Goal: Book appointment/travel/reservation

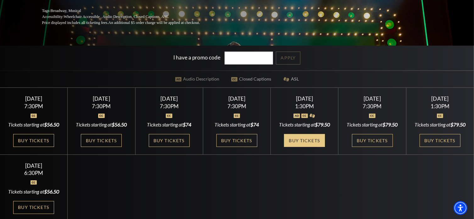
scroll to position [94, 0]
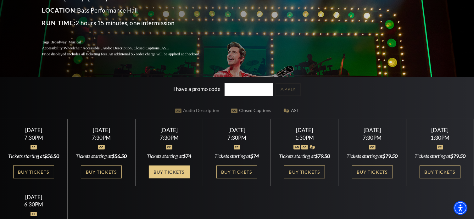
click at [169, 171] on link "Buy Tickets" at bounding box center [169, 171] width 41 height 13
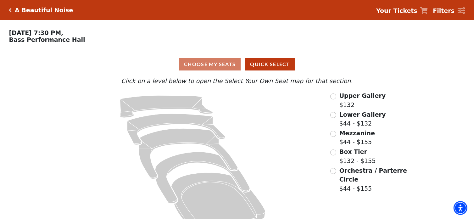
click at [10, 7] on div "A Beautiful Noise" at bounding box center [41, 10] width 64 height 7
click at [10, 9] on div "A Beautiful Noise Your Tickets Filters" at bounding box center [237, 10] width 474 height 20
click at [10, 10] on icon "Click here to go back to filters" at bounding box center [10, 10] width 3 height 4
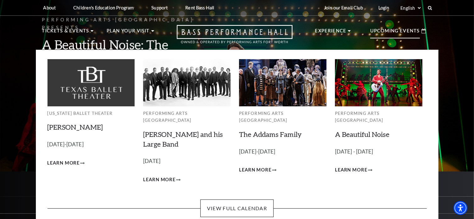
click at [401, 32] on p "Upcoming Events" at bounding box center [395, 32] width 50 height 11
click at [424, 29] on use at bounding box center [424, 31] width 4 height 5
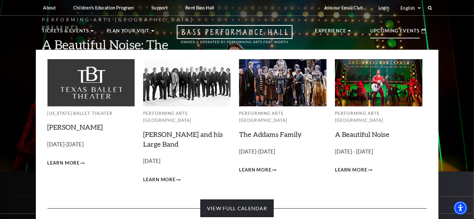
click at [250, 201] on link "View Full Calendar" at bounding box center [236, 208] width 73 height 18
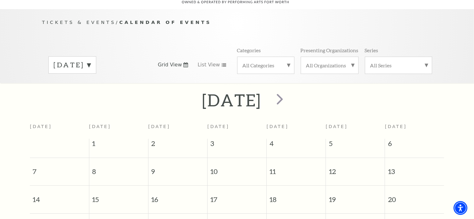
scroll to position [55, 0]
click at [57, 19] on span "Tickets & Events" at bounding box center [79, 21] width 74 height 5
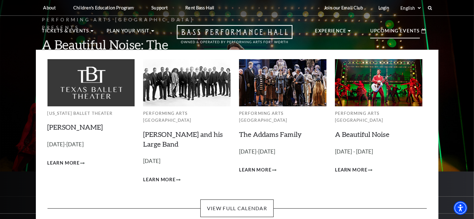
click at [387, 30] on p "Upcoming Events" at bounding box center [395, 32] width 50 height 11
click at [412, 31] on p "Upcoming Events" at bounding box center [395, 32] width 50 height 11
click at [424, 30] on use at bounding box center [424, 31] width 4 height 5
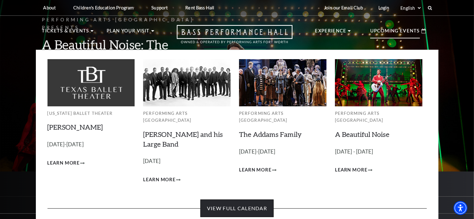
click at [250, 199] on link "View Full Calendar" at bounding box center [236, 208] width 73 height 18
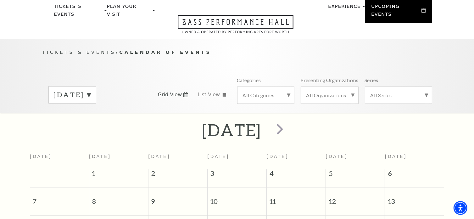
scroll to position [24, 0]
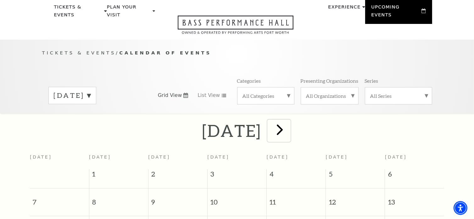
click at [289, 122] on span "next" at bounding box center [280, 129] width 18 height 18
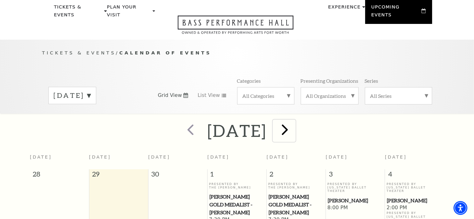
click at [294, 122] on span "next" at bounding box center [285, 129] width 18 height 18
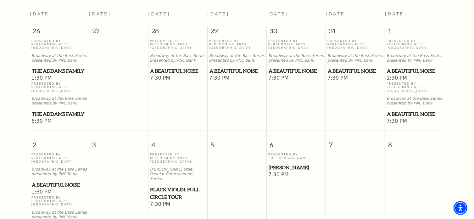
scroll to position [55, 0]
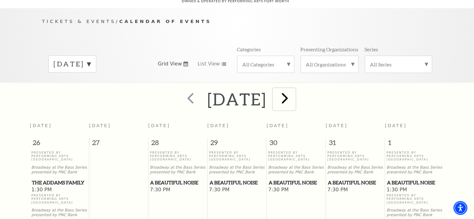
click at [294, 90] on span "next" at bounding box center [285, 98] width 18 height 18
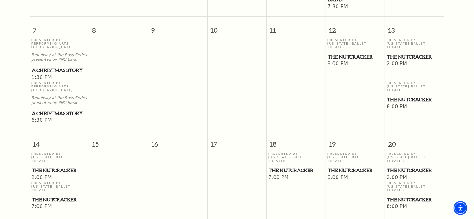
scroll to position [338, 0]
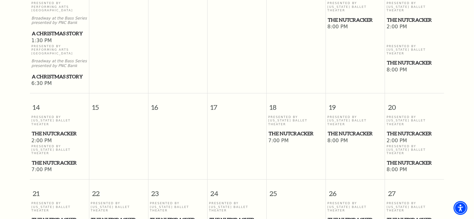
click at [51, 130] on span "The Nutcracker" at bounding box center [59, 134] width 55 height 8
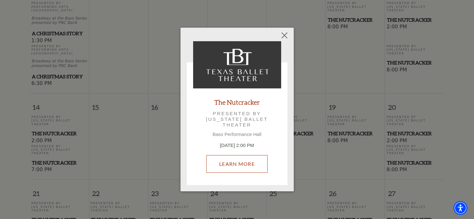
click at [239, 163] on link "Learn More" at bounding box center [236, 164] width 61 height 18
